Goal: Find specific fact: Find specific fact

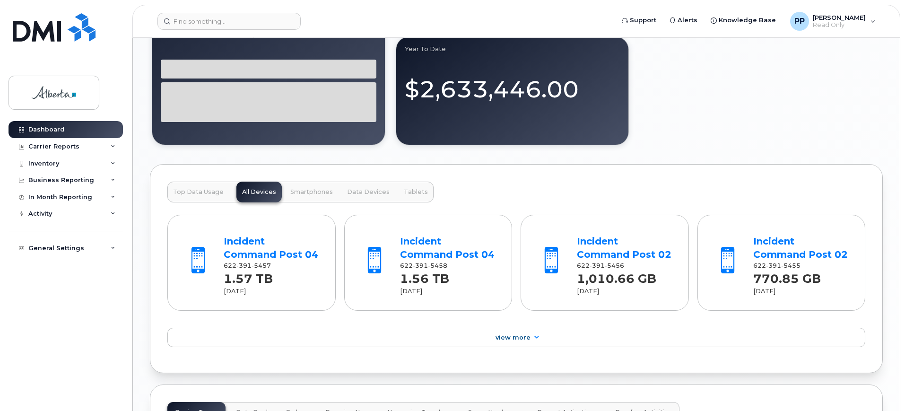
scroll to position [473, 0]
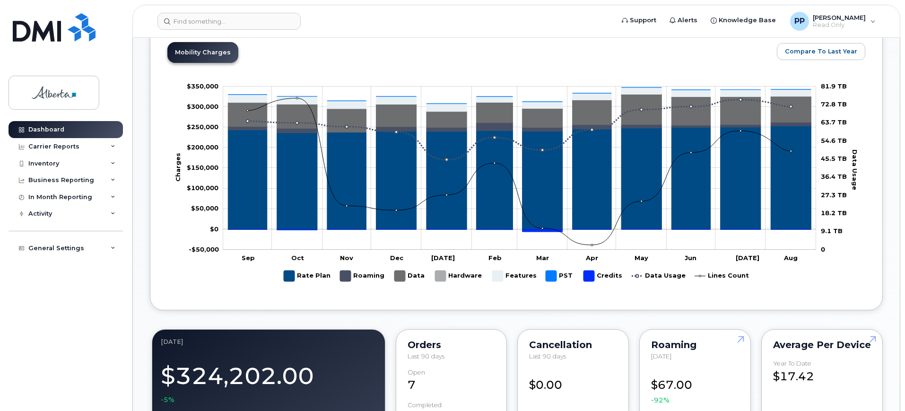
click at [198, 5] on div "Support Alerts Knowledge Base PP [PERSON_NAME] Read Only English Français Adjus…" at bounding box center [516, 21] width 768 height 33
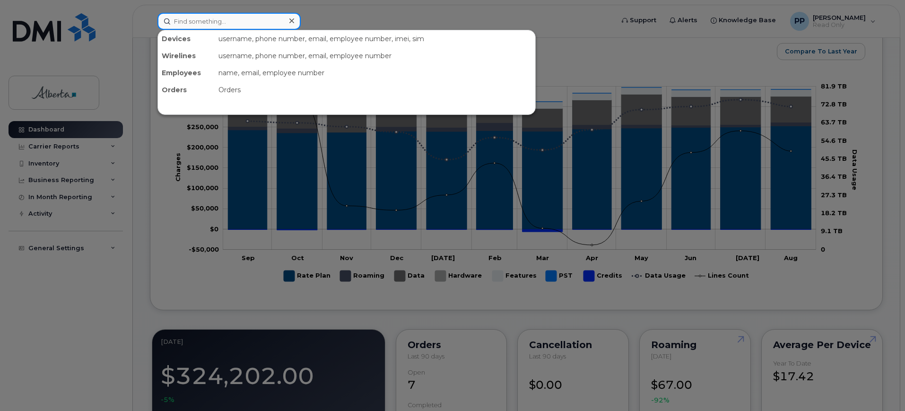
click at [199, 18] on input at bounding box center [228, 21] width 143 height 17
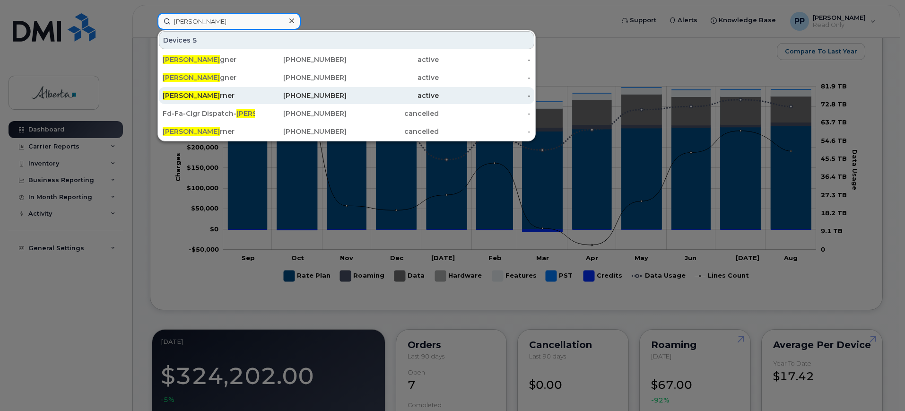
type input "kyle wa"
click at [231, 90] on div "Kyle Wa rner" at bounding box center [209, 95] width 92 height 17
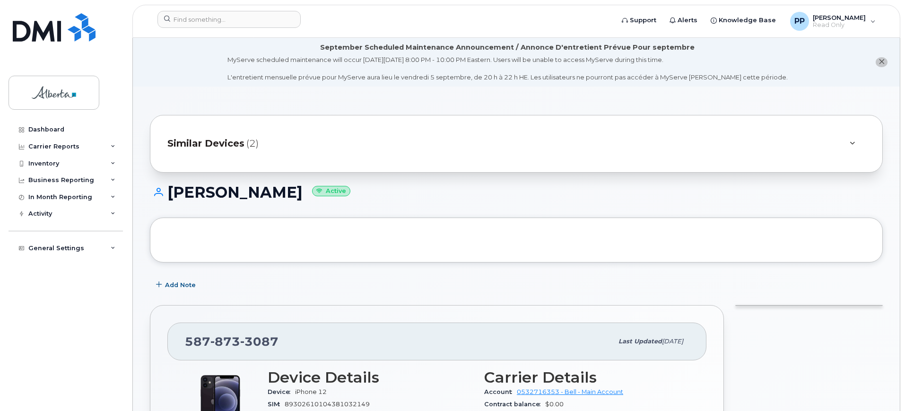
click at [217, 141] on span "Similar Devices" at bounding box center [205, 144] width 77 height 14
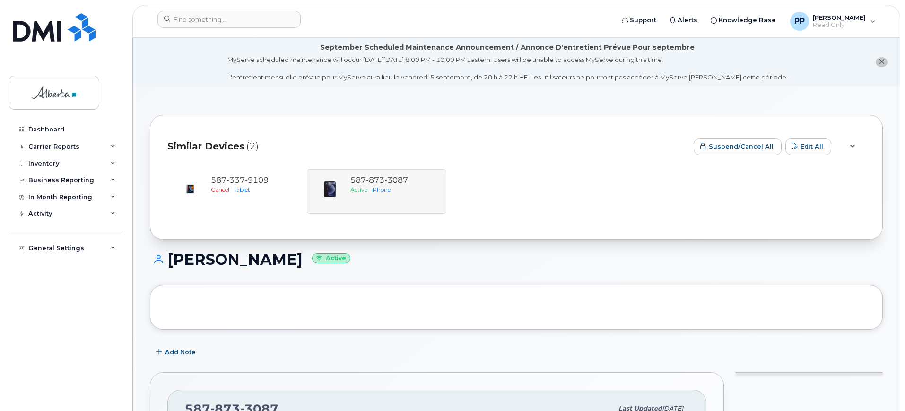
click at [219, 143] on span "Similar Devices" at bounding box center [205, 146] width 77 height 14
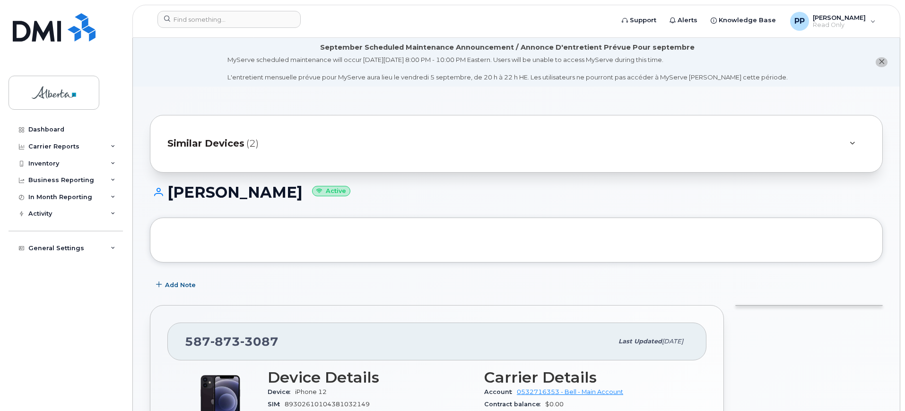
click at [236, 141] on span "Similar Devices" at bounding box center [205, 144] width 77 height 14
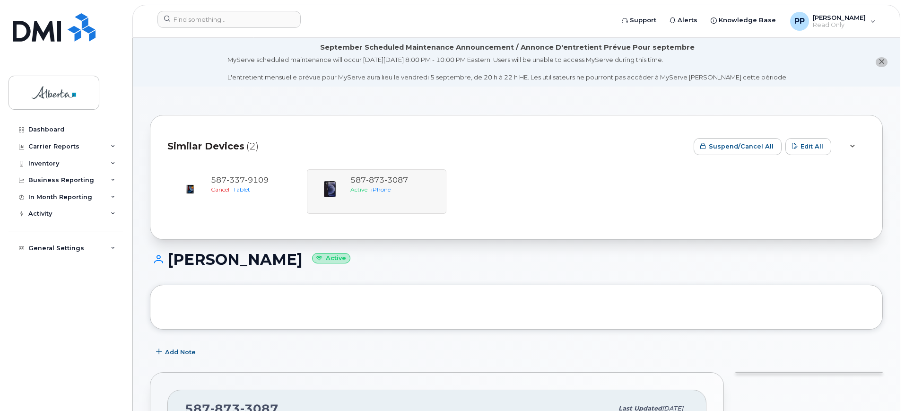
click at [375, 178] on div "[PHONE_NUMBER] Cancel Tablet [PHONE_NUMBER] Active iPhone" at bounding box center [516, 191] width 698 height 44
drag, startPoint x: 416, startPoint y: 174, endPoint x: 351, endPoint y: 173, distance: 64.8
click at [351, 173] on div "[PHONE_NUMBER] Cancel Tablet [PHONE_NUMBER] Active iPhone" at bounding box center [516, 191] width 698 height 44
copy span "[PHONE_NUMBER]"
click at [594, 211] on div "[PHONE_NUMBER] Cancel Tablet [PHONE_NUMBER] Active iPhone" at bounding box center [516, 191] width 698 height 44
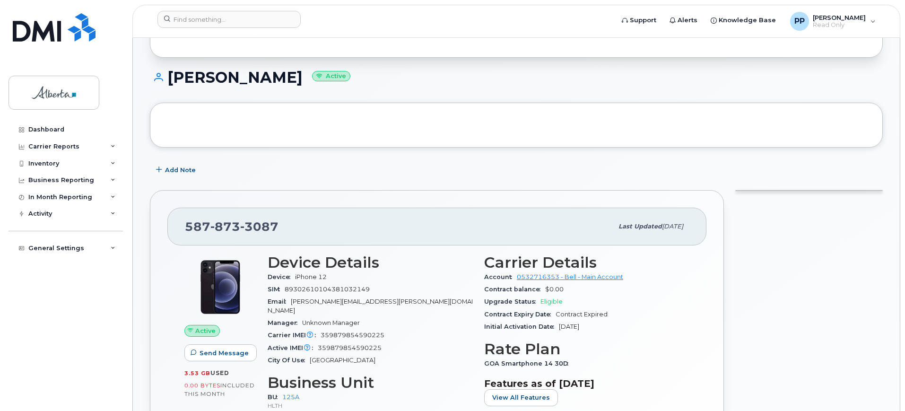
scroll to position [236, 0]
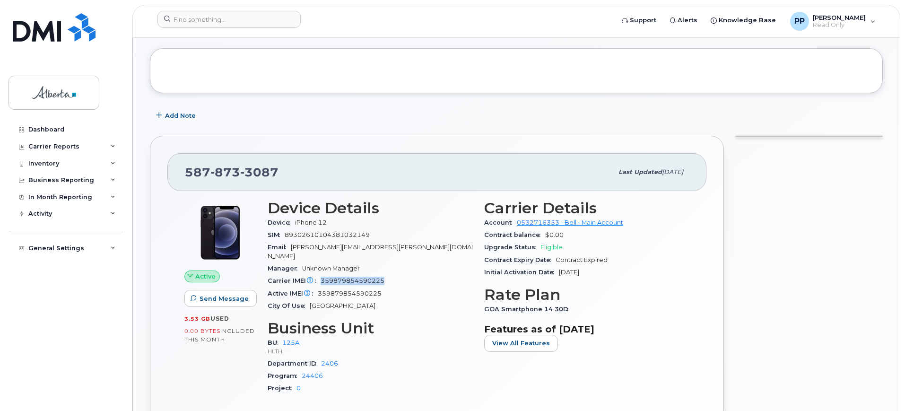
drag, startPoint x: 387, startPoint y: 270, endPoint x: 318, endPoint y: 272, distance: 69.0
click at [318, 275] on div "Carrier IMEI Carrier IMEI is reported during the last billing cycle or change o…" at bounding box center [370, 281] width 205 height 12
copy span "359879854590225"
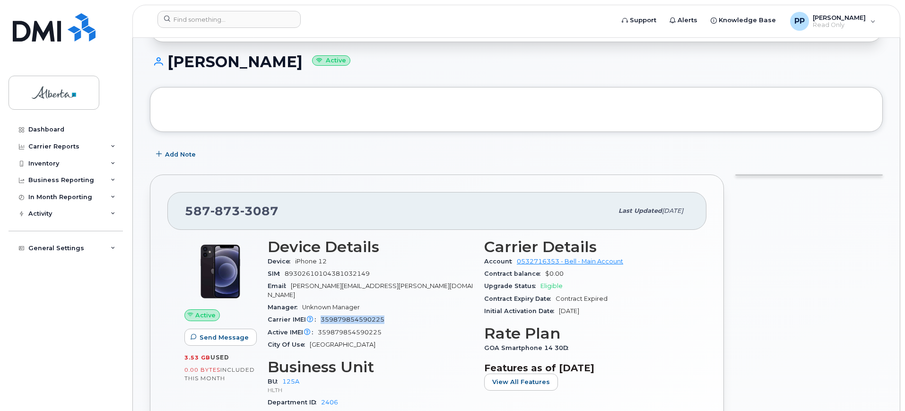
scroll to position [0, 0]
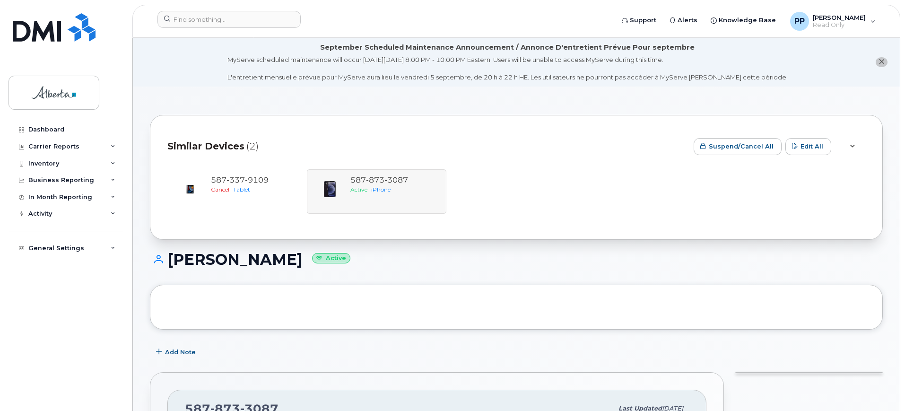
click at [67, 309] on div "Dashboard Carrier Reports Monthly Billing Data Daily Data Pooling Data Behavior…" at bounding box center [67, 259] width 117 height 276
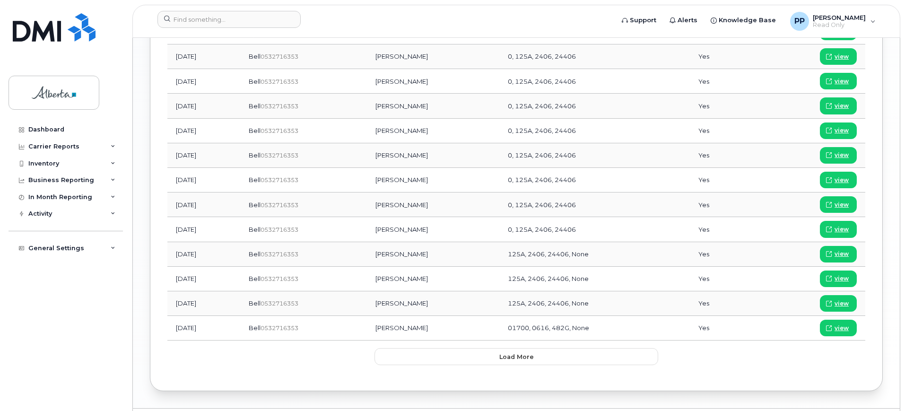
scroll to position [1075, 0]
